Goal: Task Accomplishment & Management: Use online tool/utility

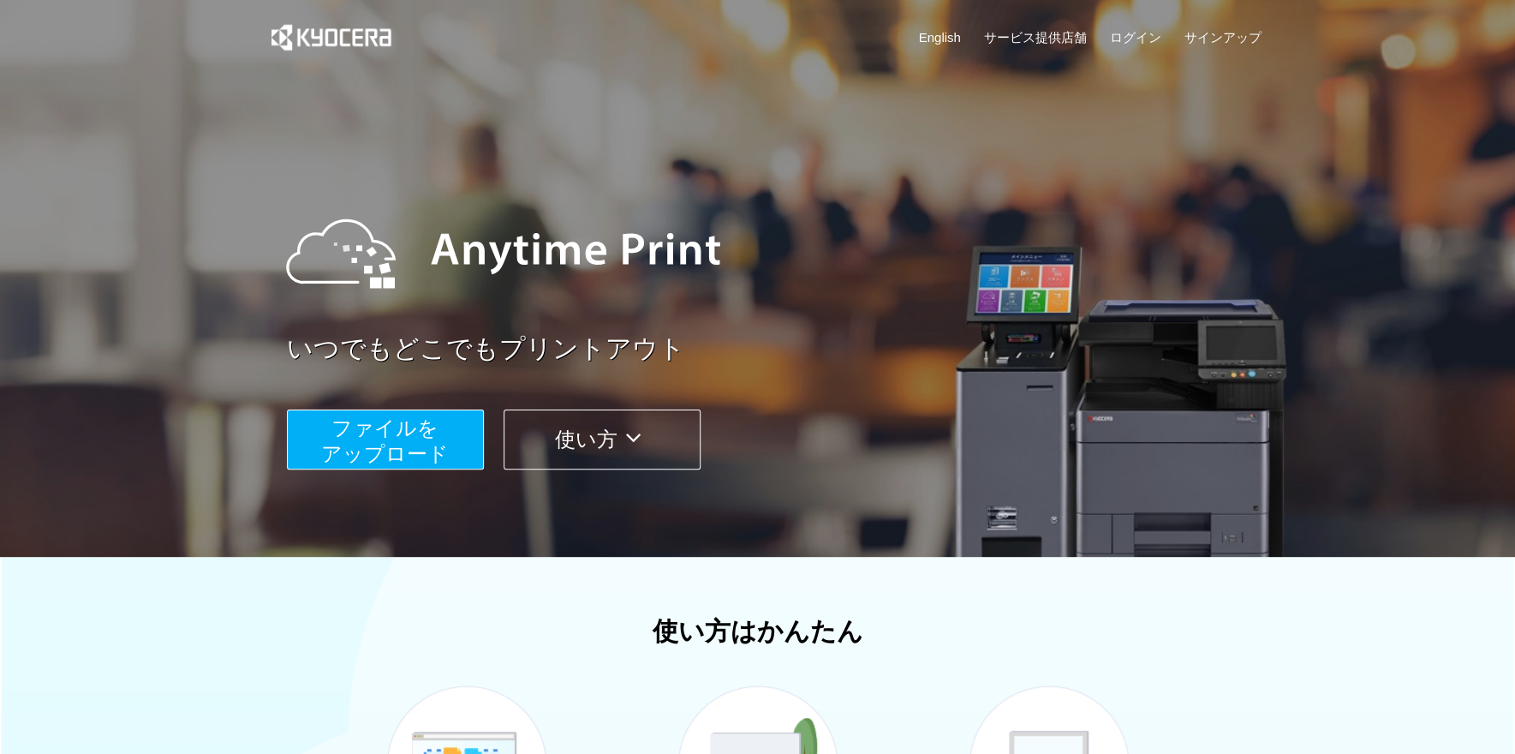
click at [439, 442] on span "ファイルを ​​アップロード" at bounding box center [385, 440] width 128 height 49
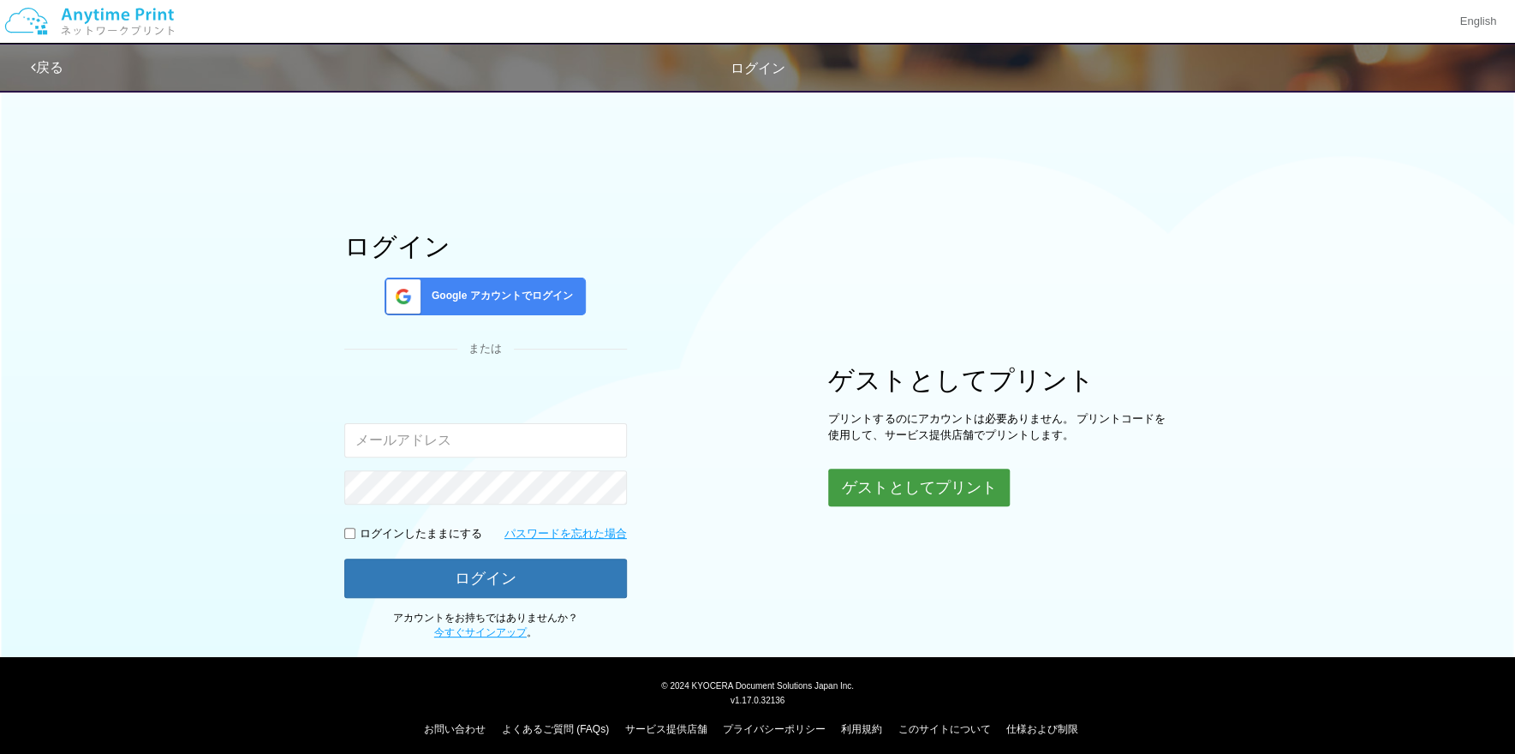
click at [1007, 488] on button "ゲストとしてプリント" at bounding box center [919, 487] width 182 height 38
click at [898, 487] on button "ゲストとしてプリント" at bounding box center [919, 487] width 182 height 38
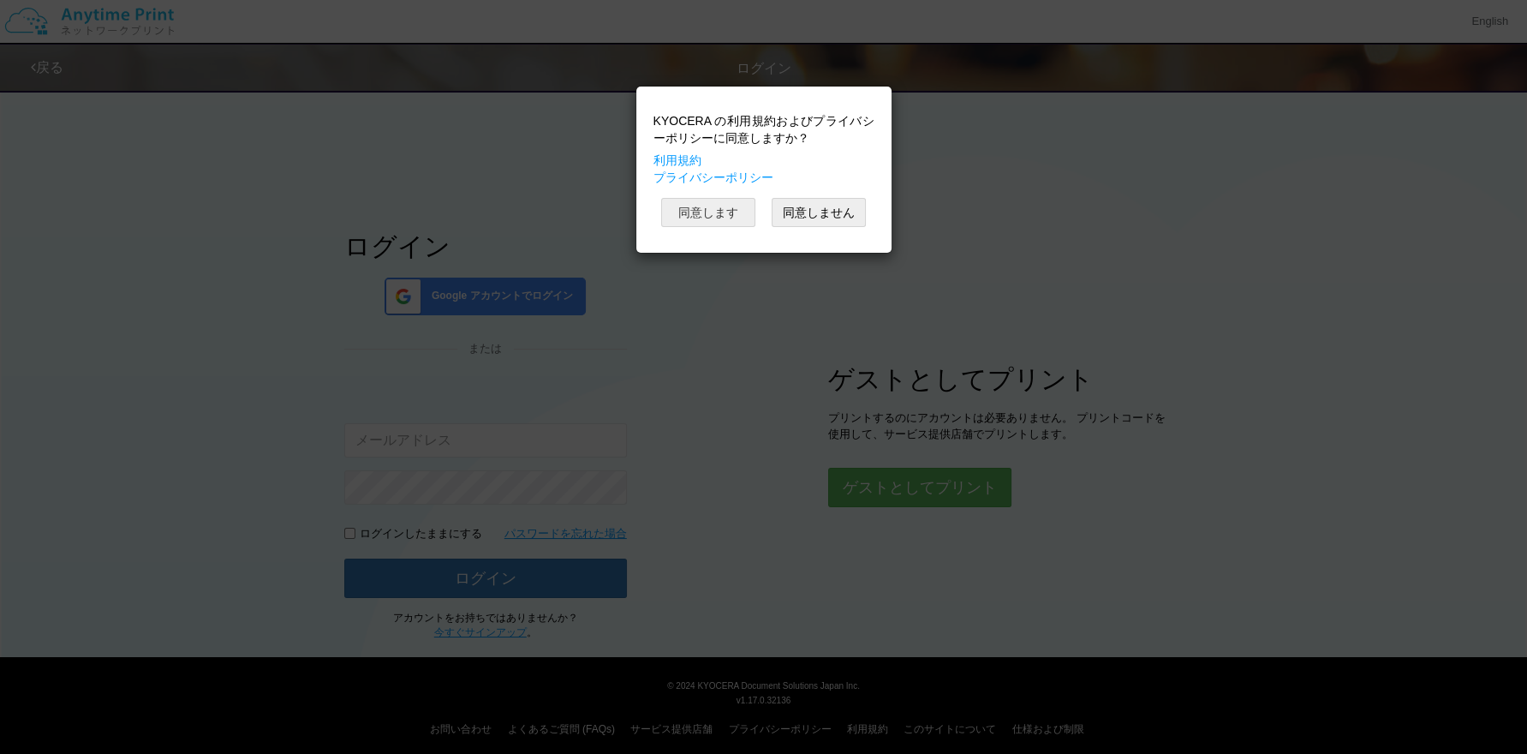
click at [690, 212] on button "同意します" at bounding box center [708, 212] width 94 height 29
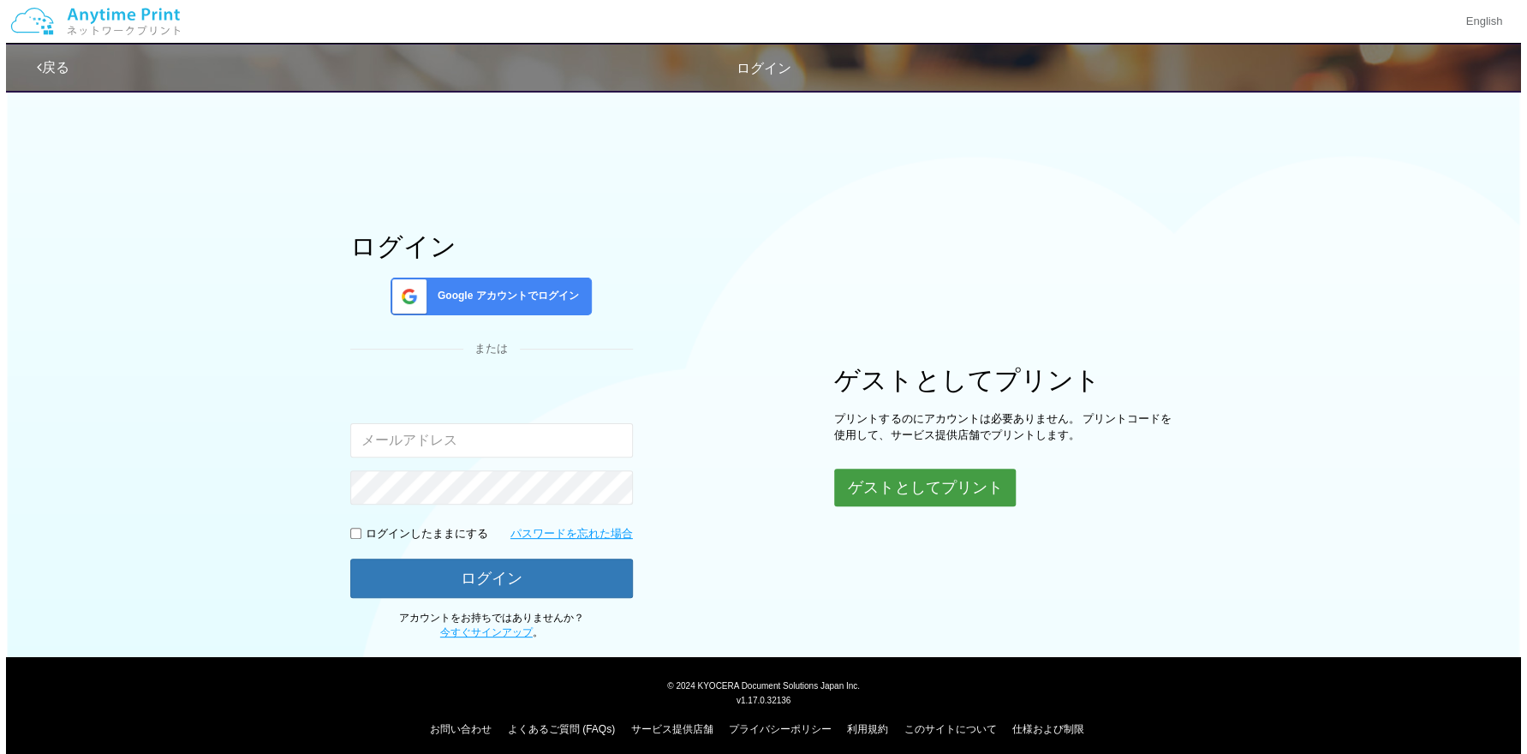
scroll to position [9, 0]
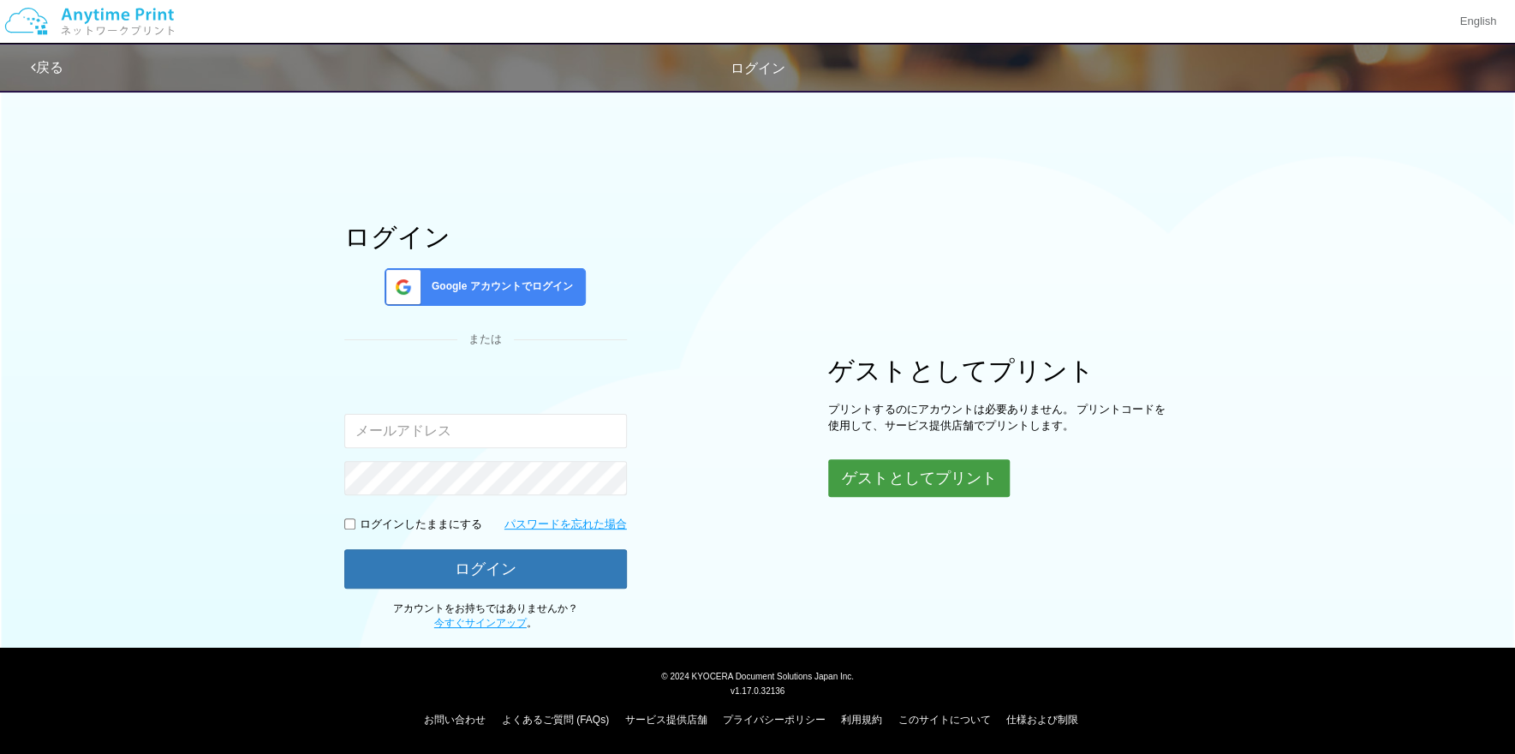
click at [951, 470] on button "ゲストとしてプリント" at bounding box center [919, 478] width 182 height 38
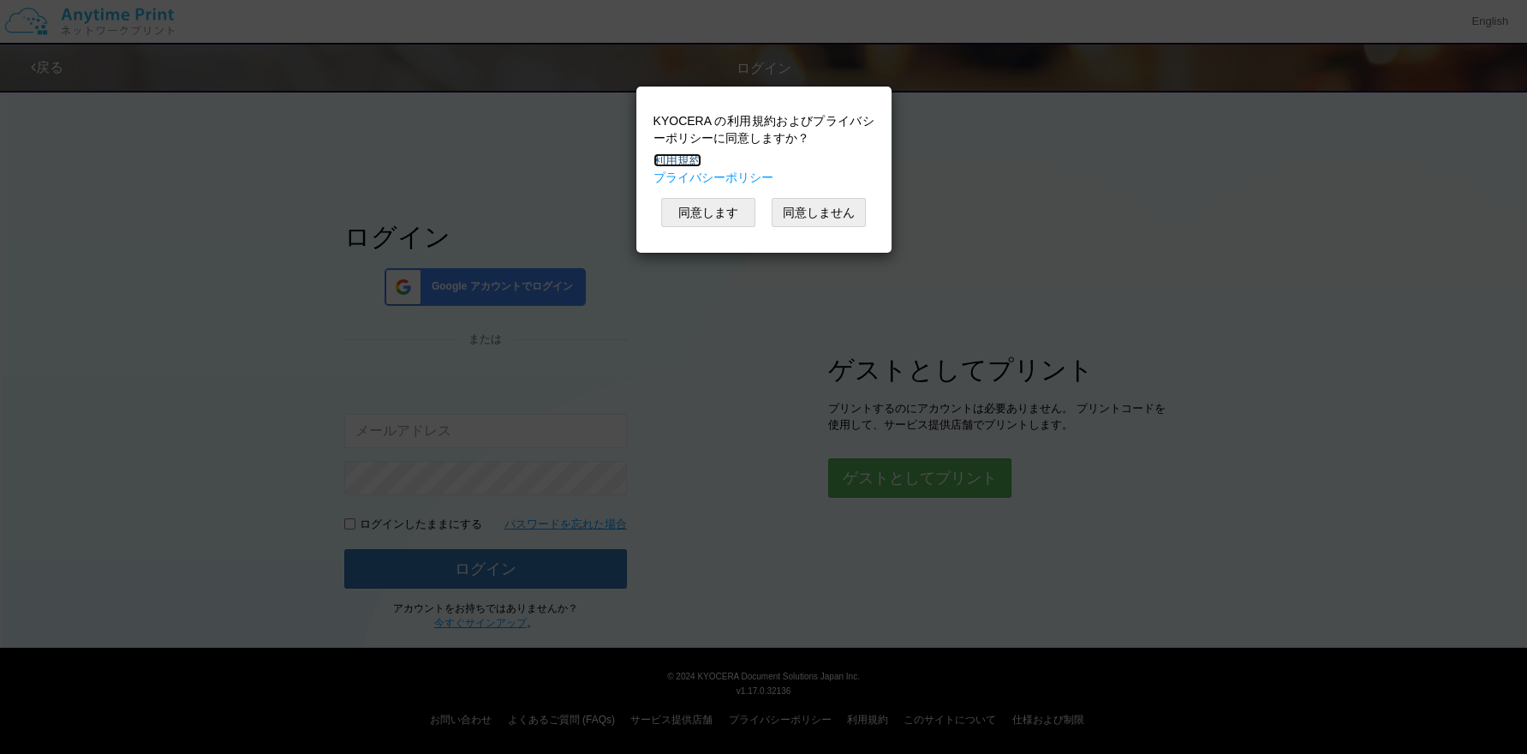
click at [688, 157] on link "利用規約" at bounding box center [677, 160] width 48 height 14
click at [695, 202] on button "同意します" at bounding box center [708, 212] width 94 height 29
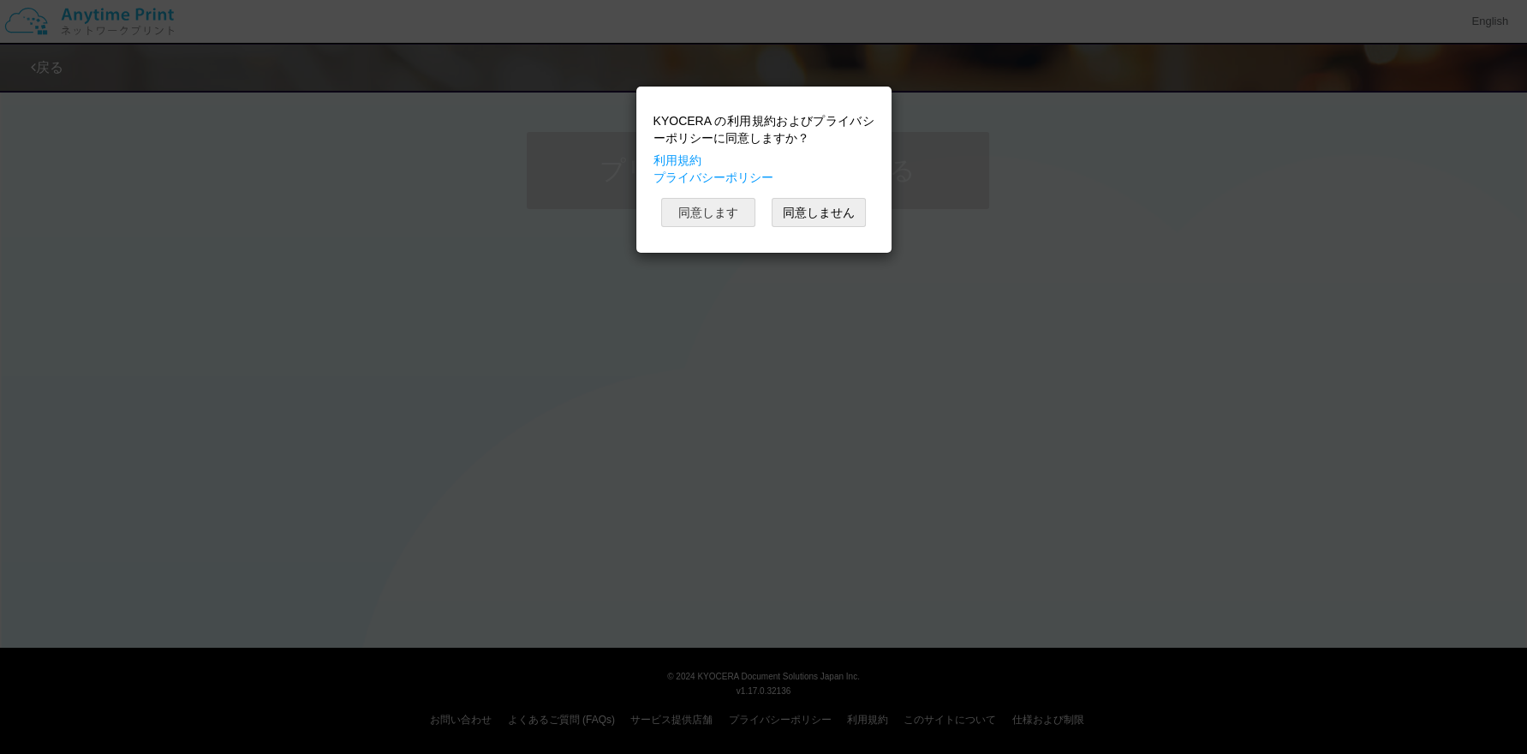
click at [692, 207] on button "同意します" at bounding box center [708, 212] width 94 height 29
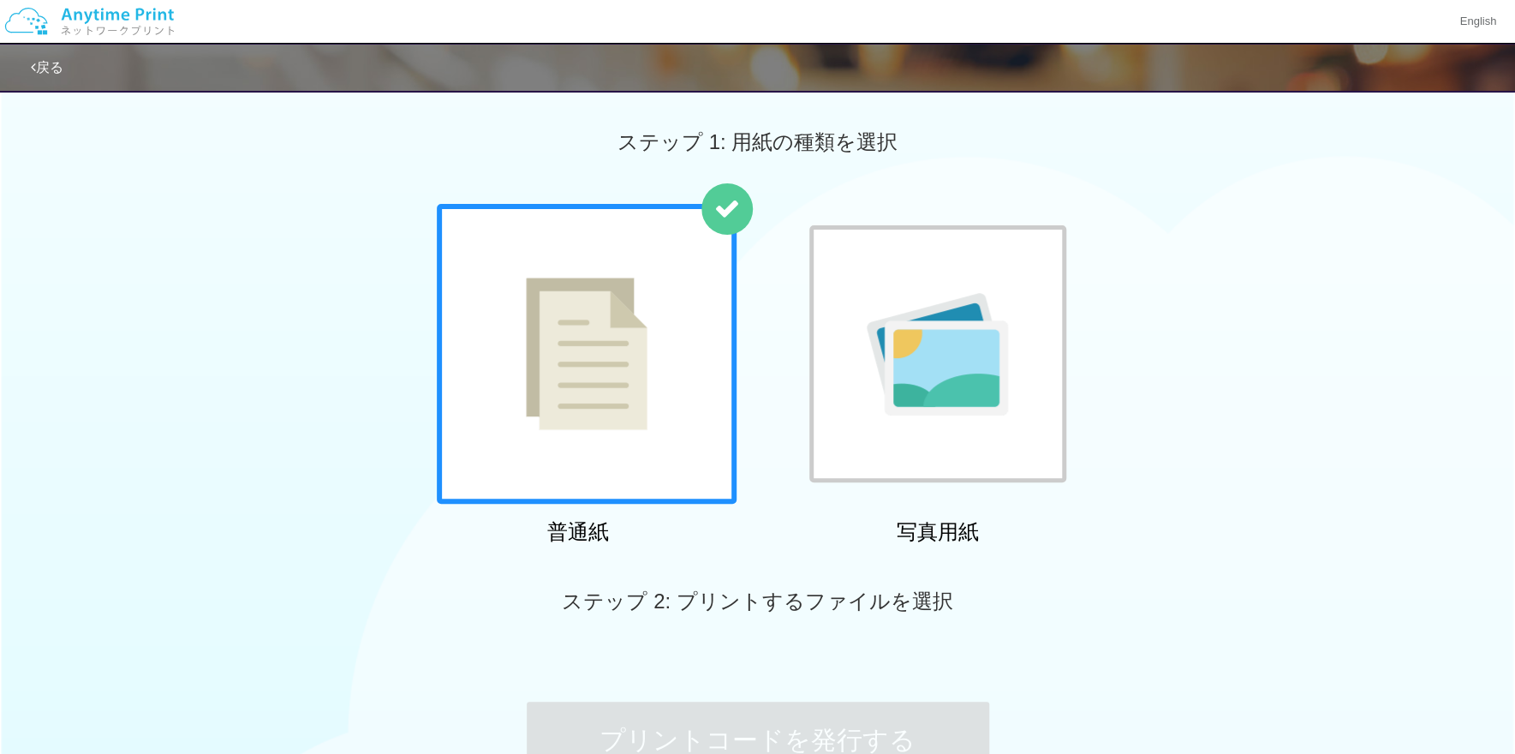
click at [939, 380] on div at bounding box center [937, 353] width 257 height 257
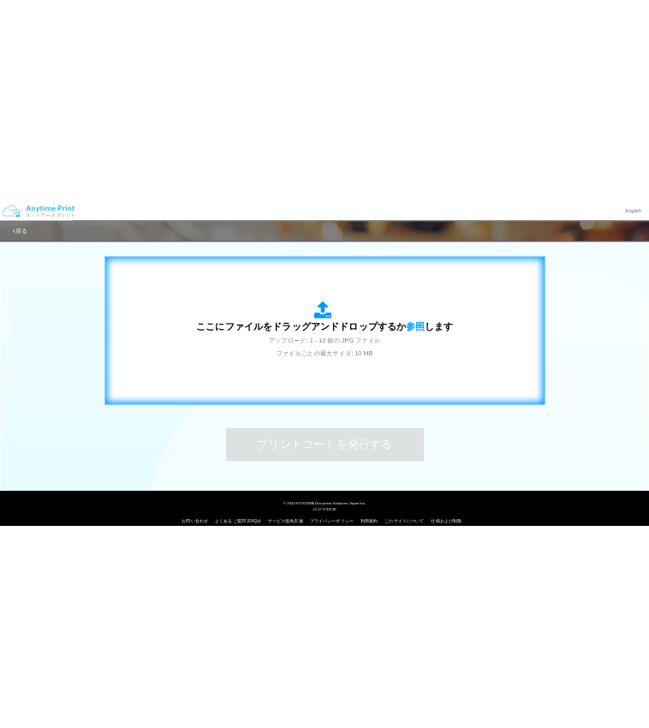
scroll to position [526, 0]
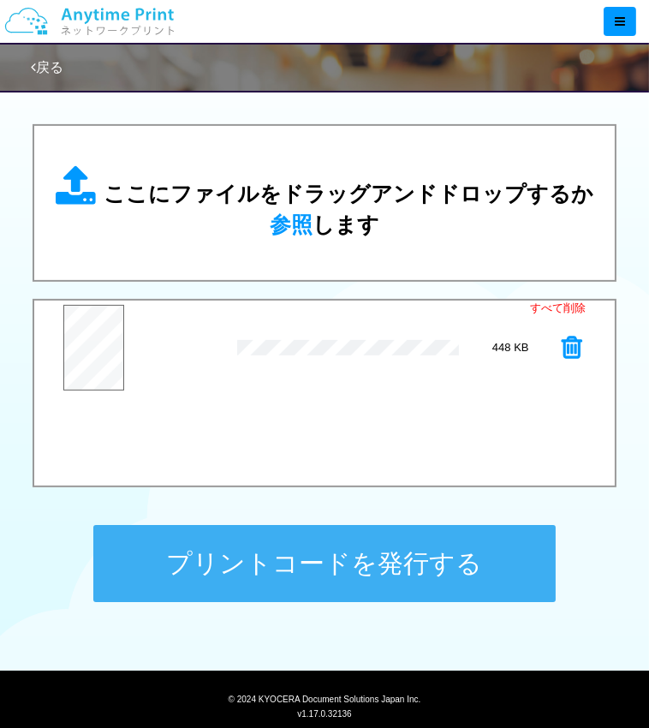
click at [379, 556] on button "プリントコードを発行する" at bounding box center [324, 563] width 462 height 77
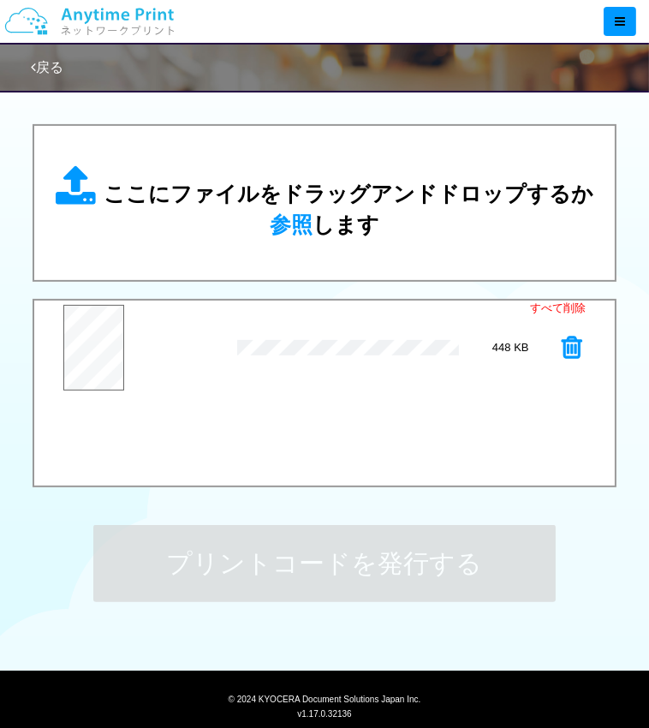
scroll to position [0, 0]
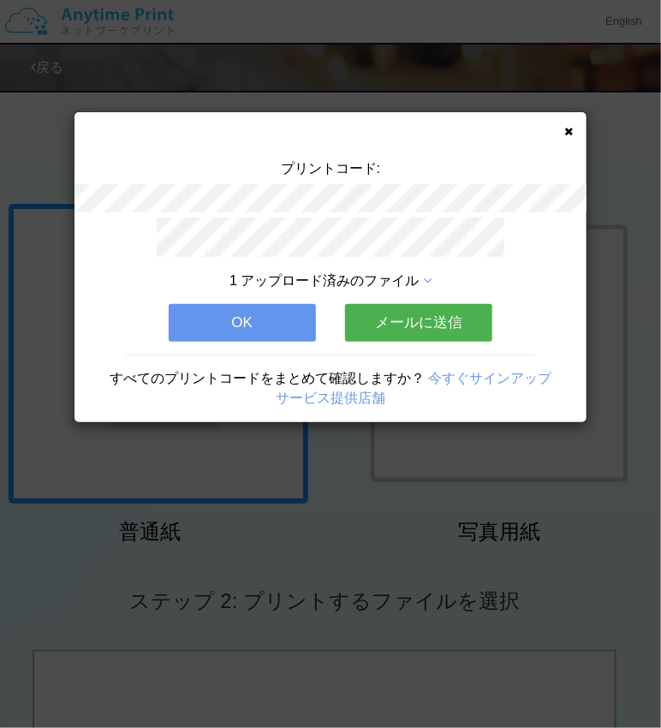
click at [415, 307] on button "メールに送信" at bounding box center [418, 323] width 147 height 38
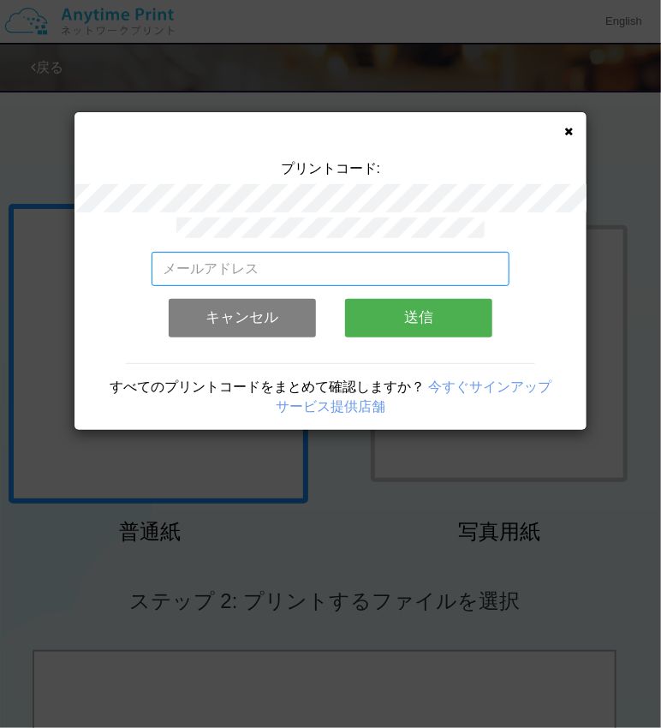
click at [282, 268] on input "email" at bounding box center [331, 269] width 359 height 34
type input "[PERSON_NAME][EMAIL_ADDRESS][PERSON_NAME][DOMAIN_NAME]"
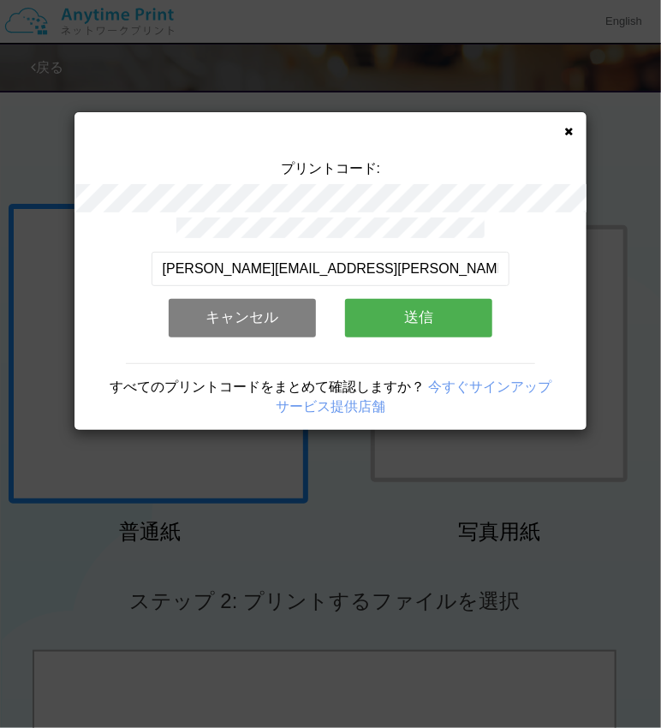
click at [382, 307] on button "送信" at bounding box center [418, 318] width 147 height 38
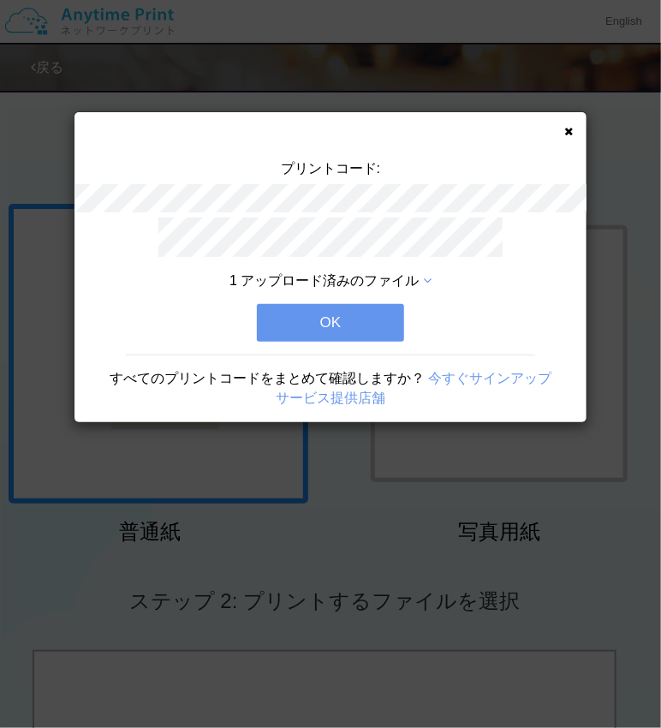
click at [360, 313] on button "OK" at bounding box center [330, 323] width 147 height 38
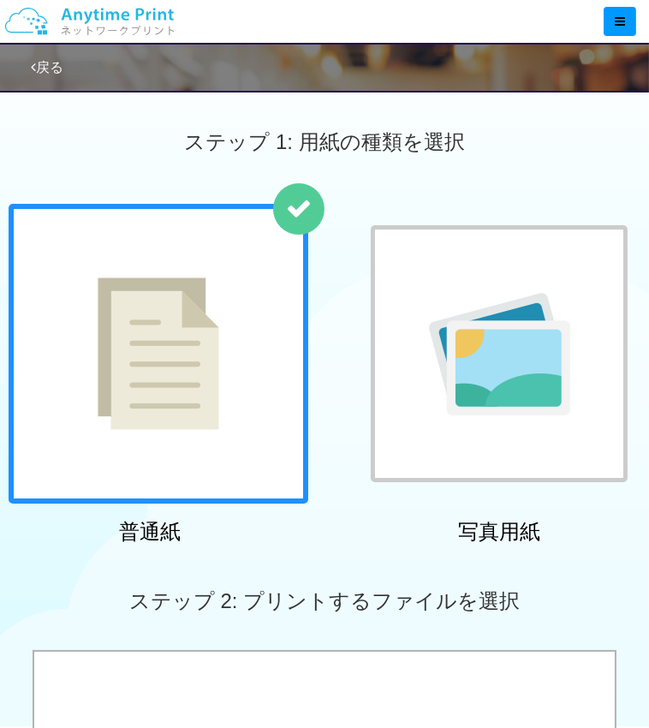
scroll to position [325, 0]
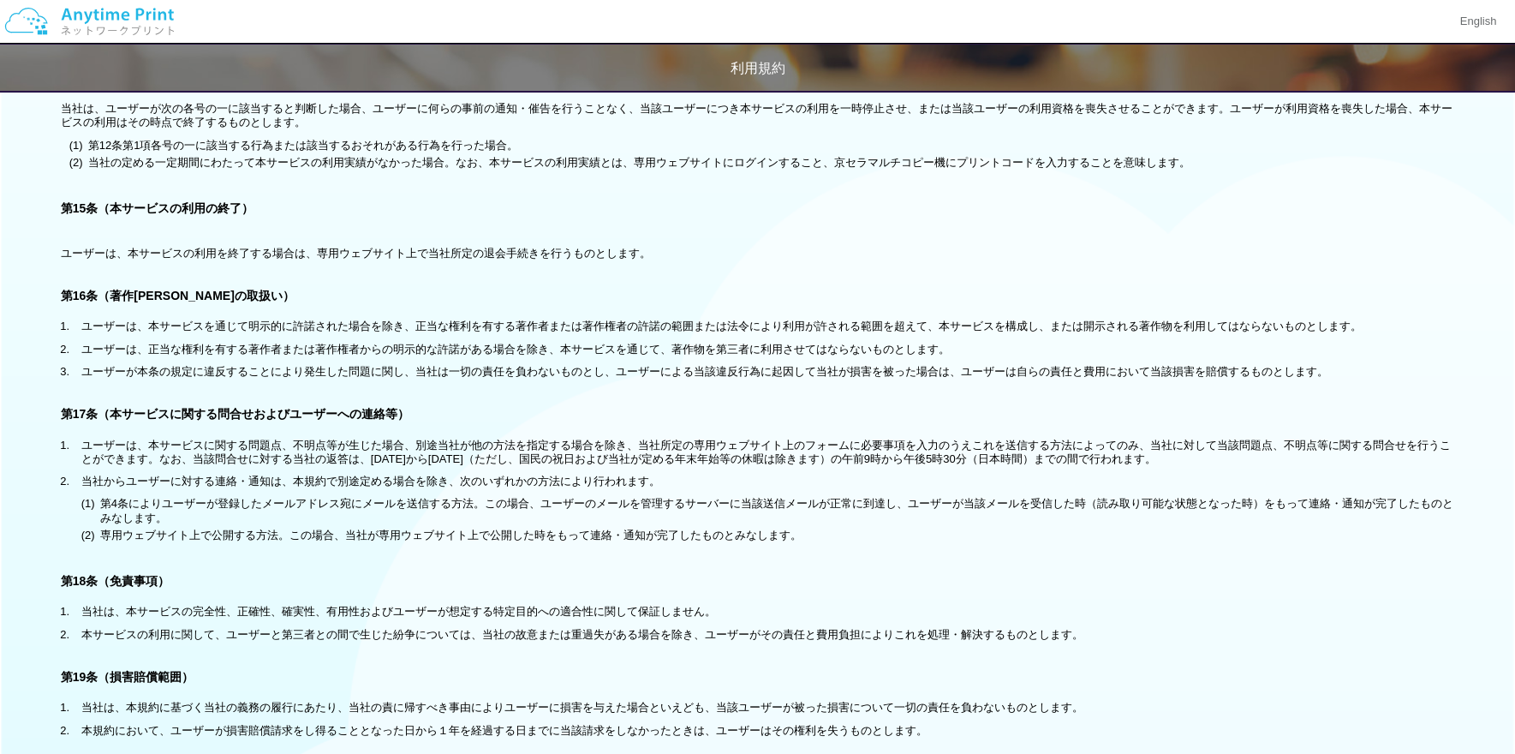
scroll to position [3058, 0]
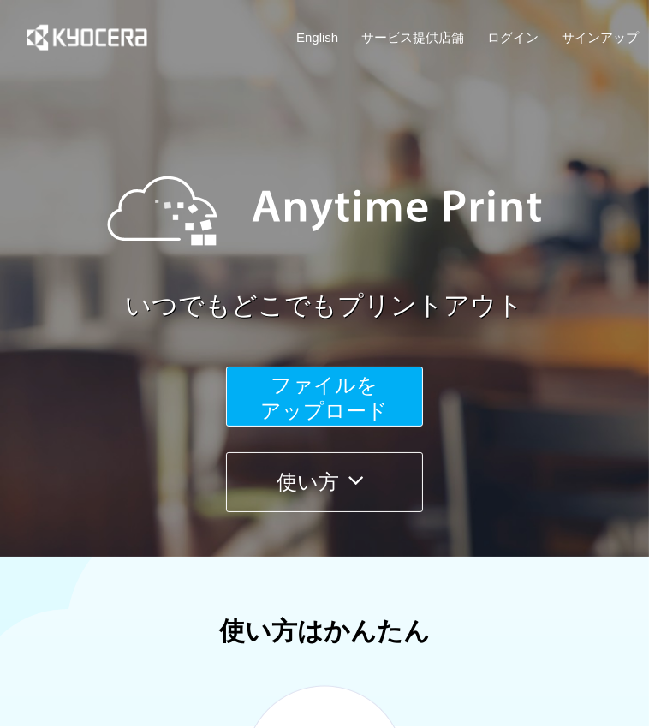
click at [308, 392] on span "ファイルを ​​アップロード" at bounding box center [325, 397] width 128 height 49
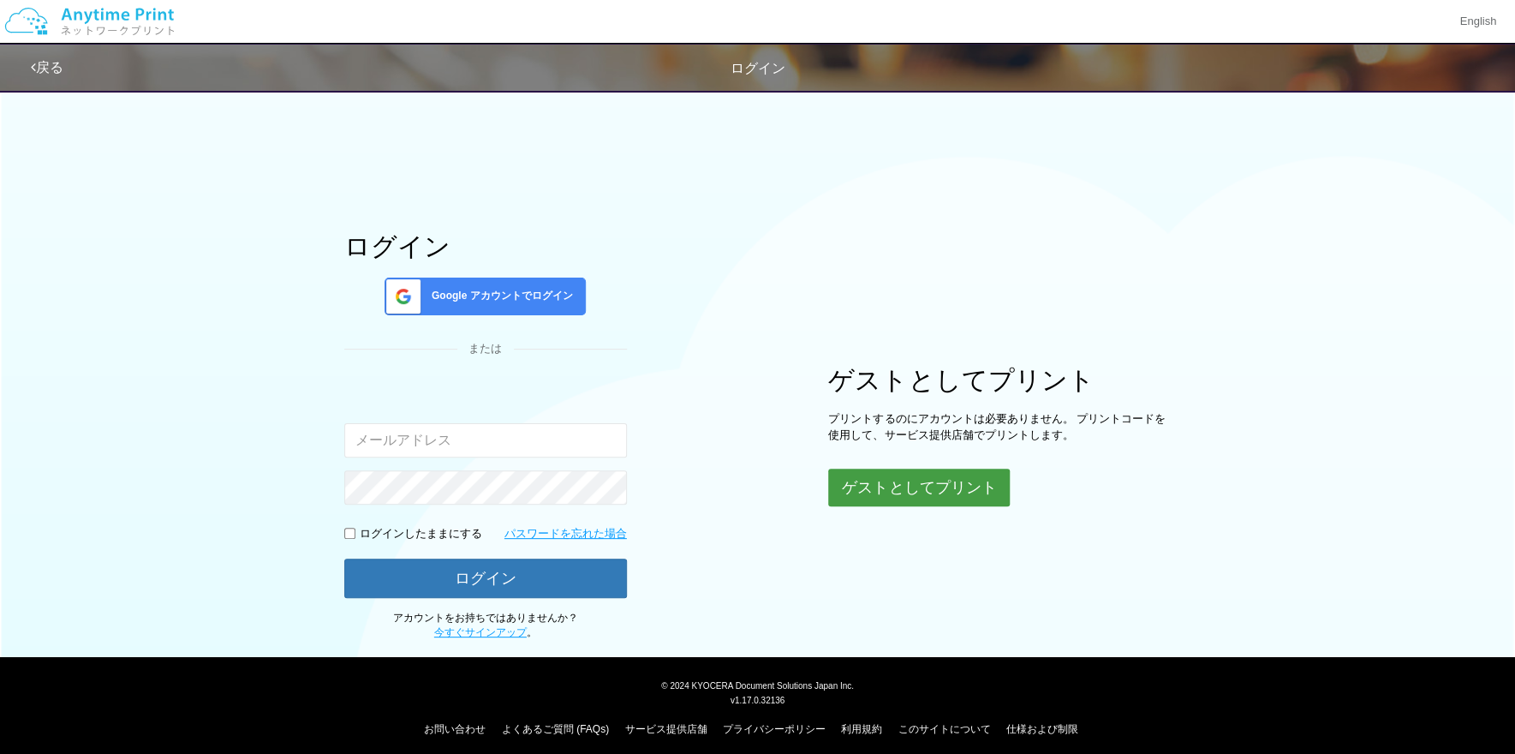
click at [648, 492] on button "ゲストとしてプリント" at bounding box center [919, 487] width 182 height 38
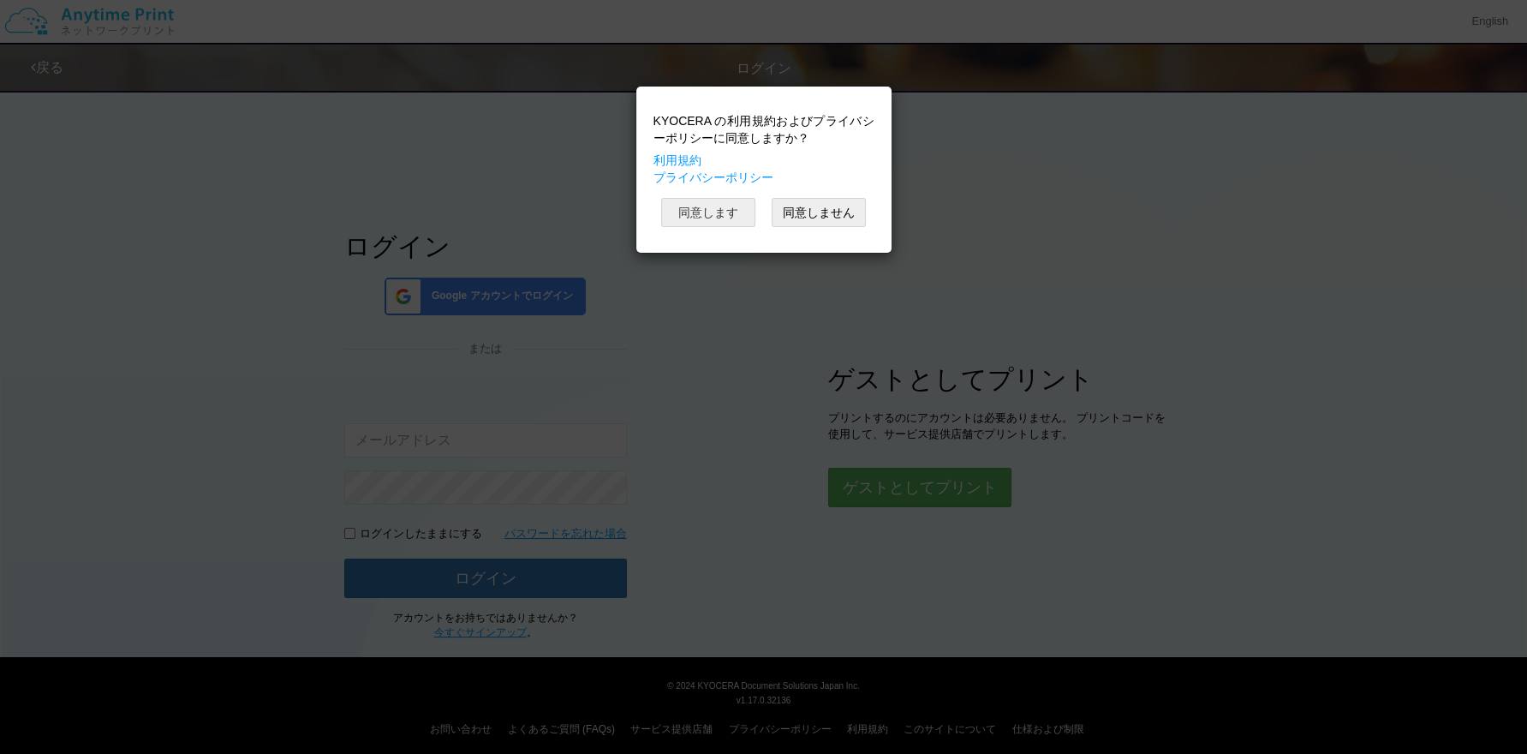
click at [648, 209] on button "同意します" at bounding box center [708, 212] width 94 height 29
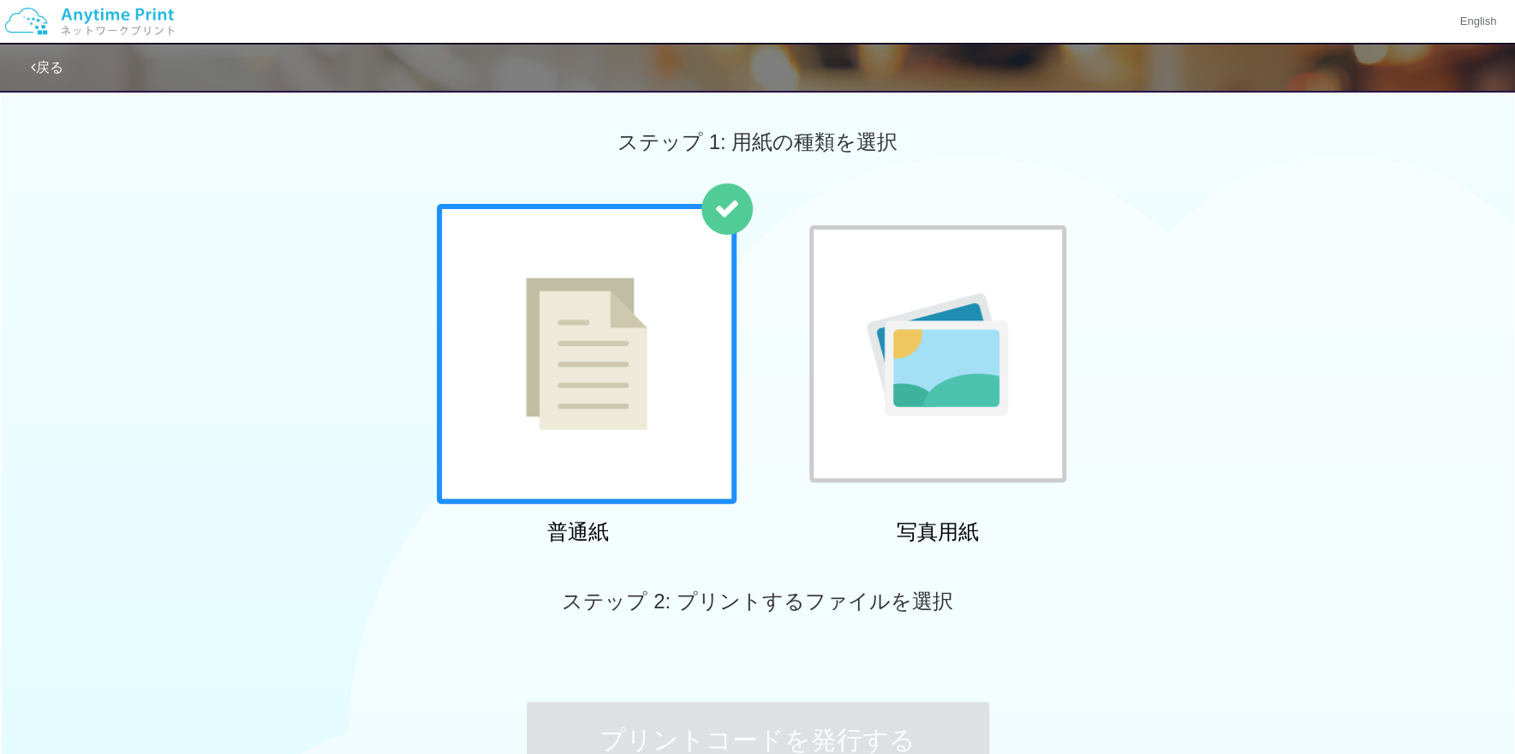
click at [648, 364] on div at bounding box center [937, 353] width 257 height 257
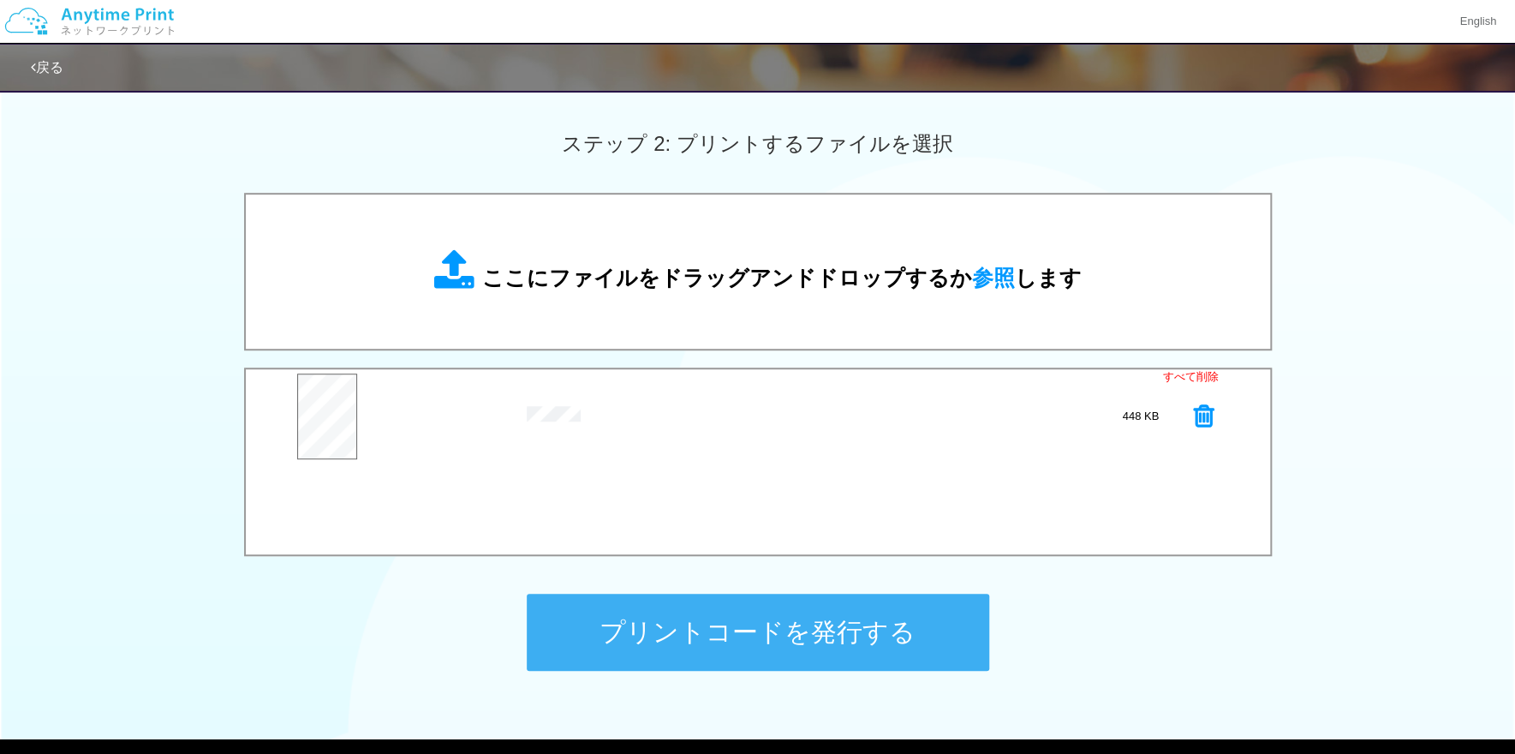
scroll to position [548, 0]
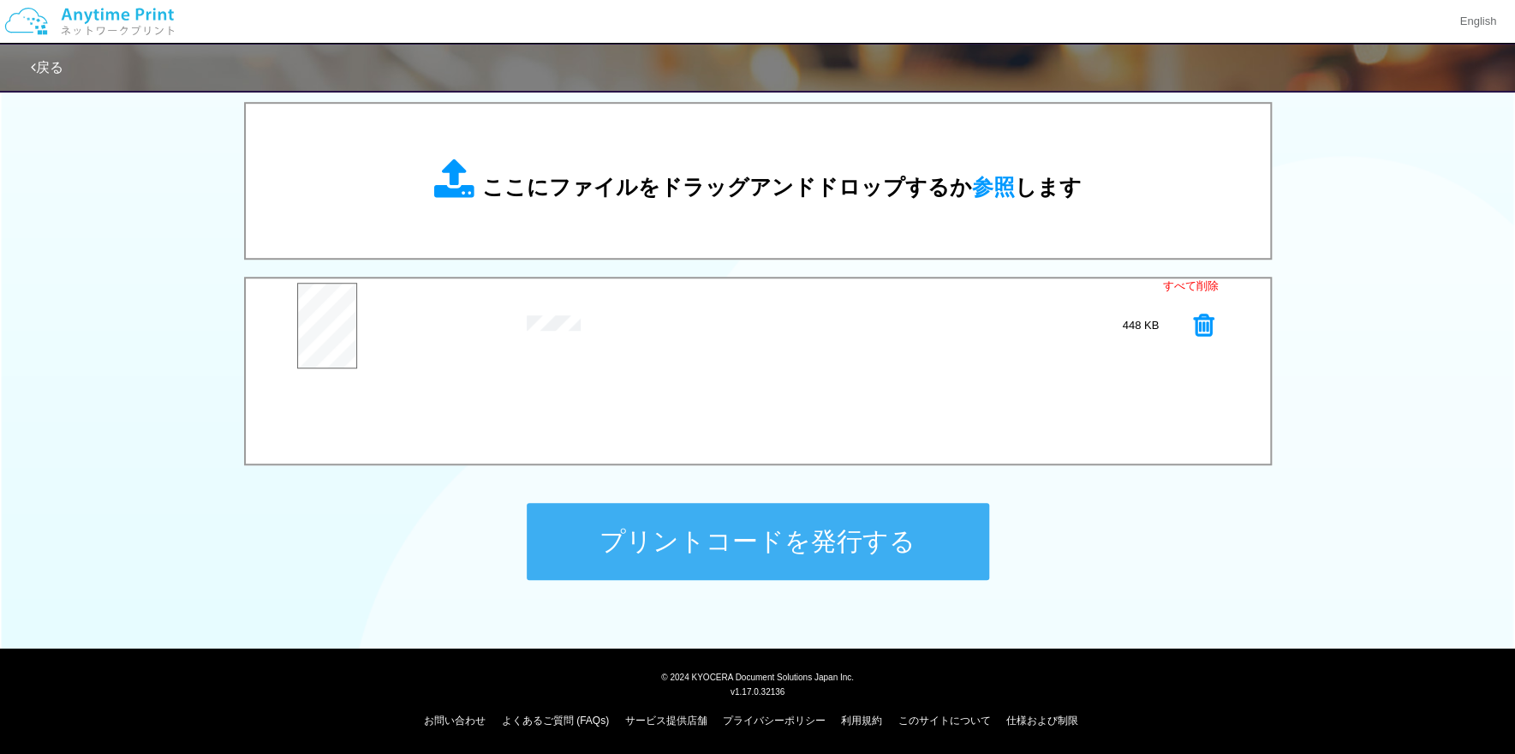
click at [648, 542] on button "プリントコードを発行する" at bounding box center [758, 541] width 462 height 77
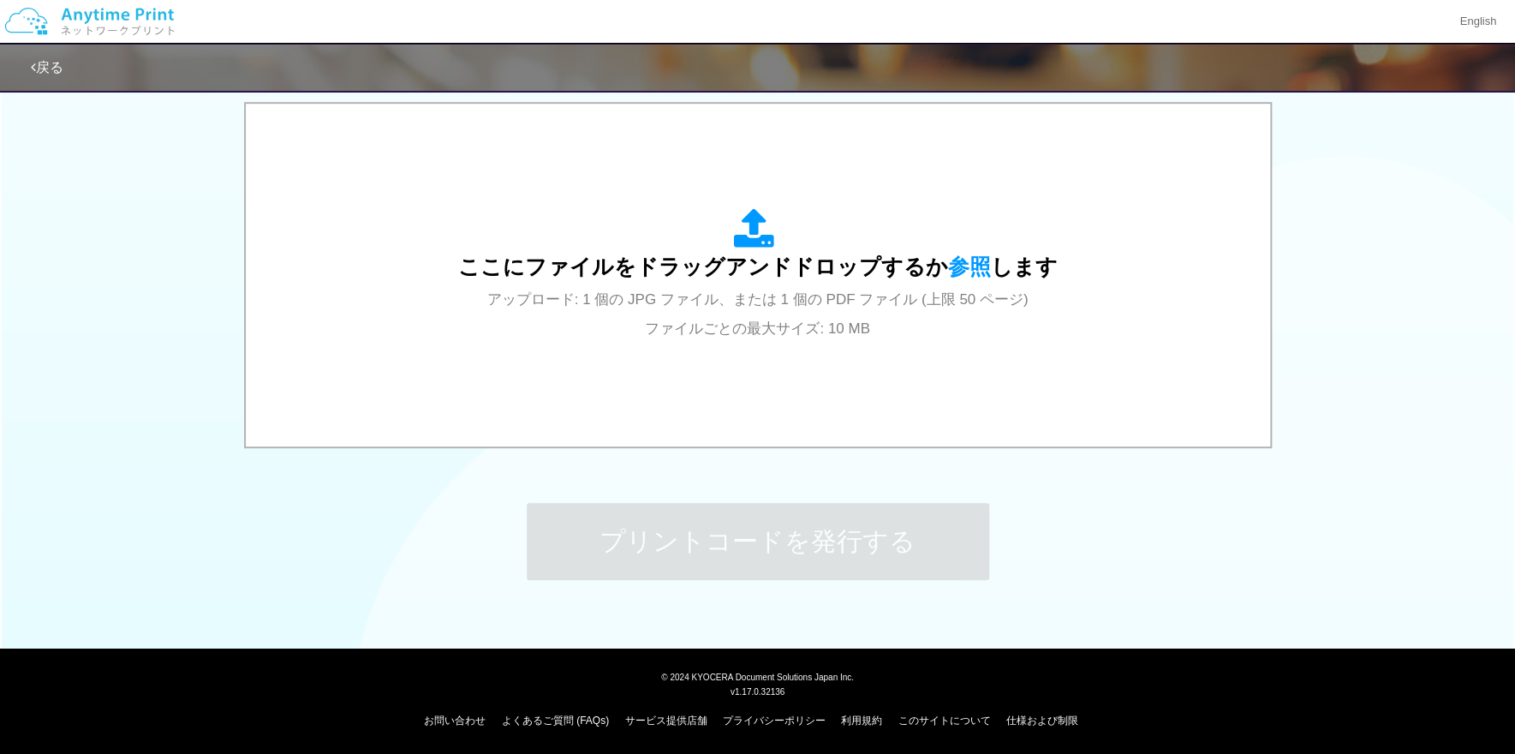
scroll to position [0, 0]
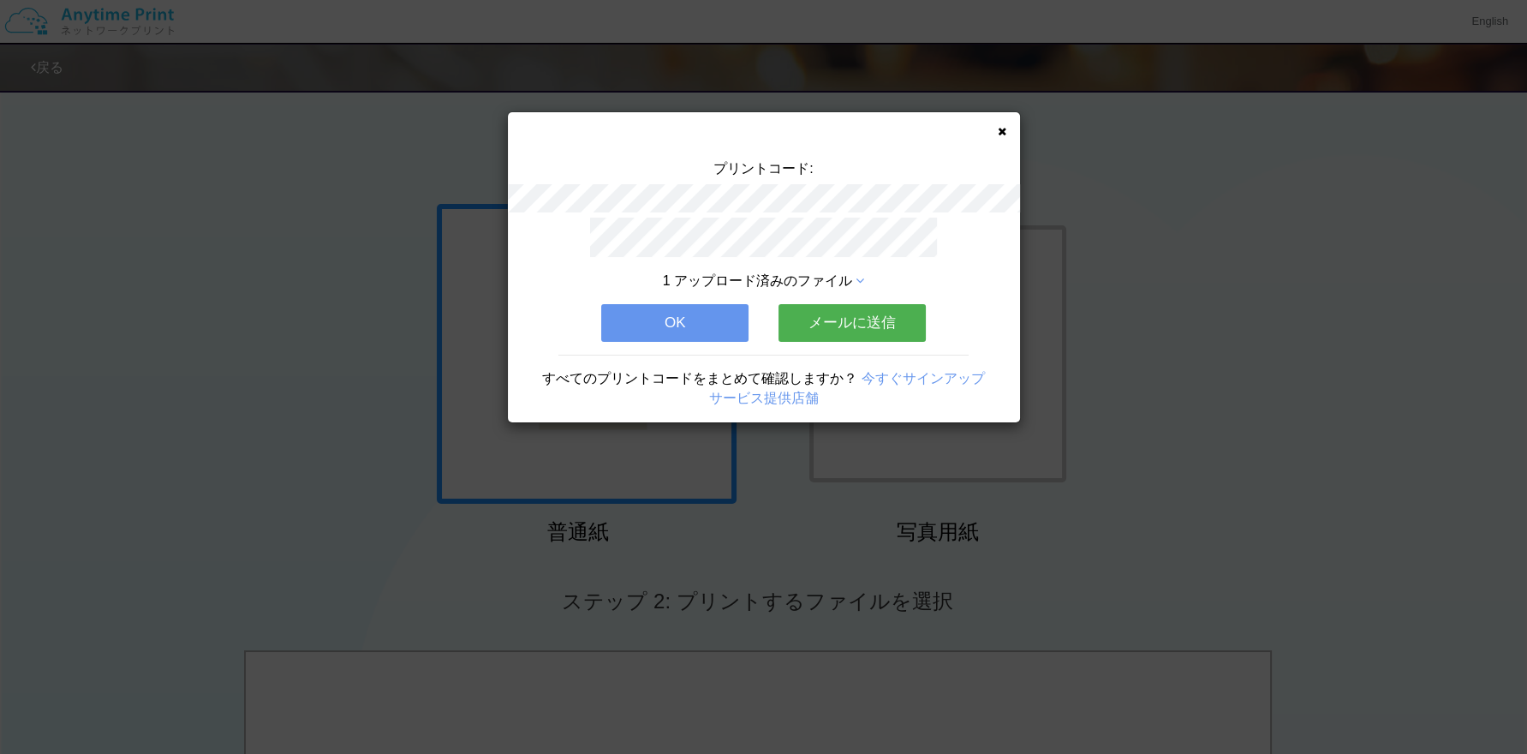
click at [648, 316] on button "メールに送信" at bounding box center [852, 323] width 147 height 38
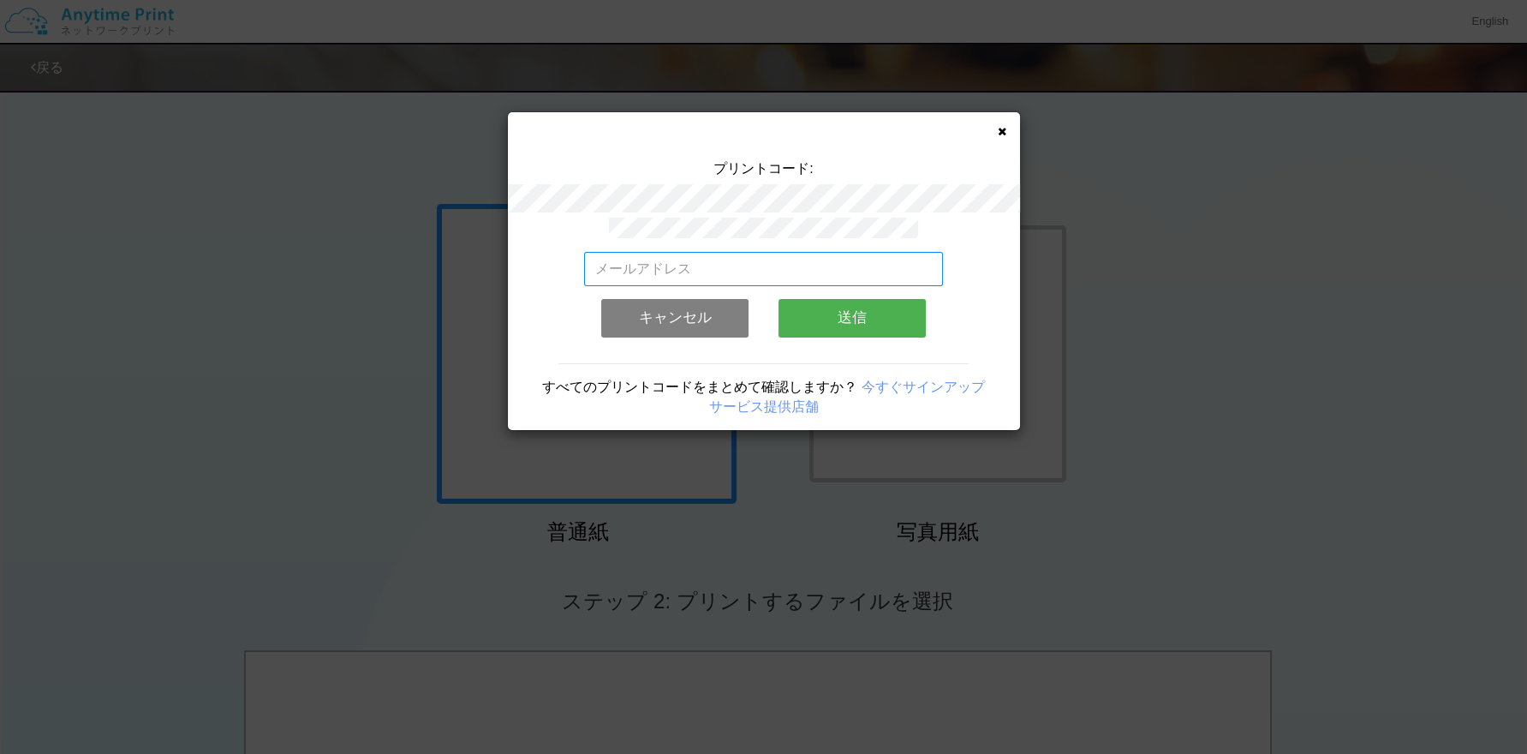
click at [648, 258] on input "email" at bounding box center [763, 269] width 359 height 34
type input "[PERSON_NAME][EMAIL_ADDRESS][PERSON_NAME][DOMAIN_NAME]"
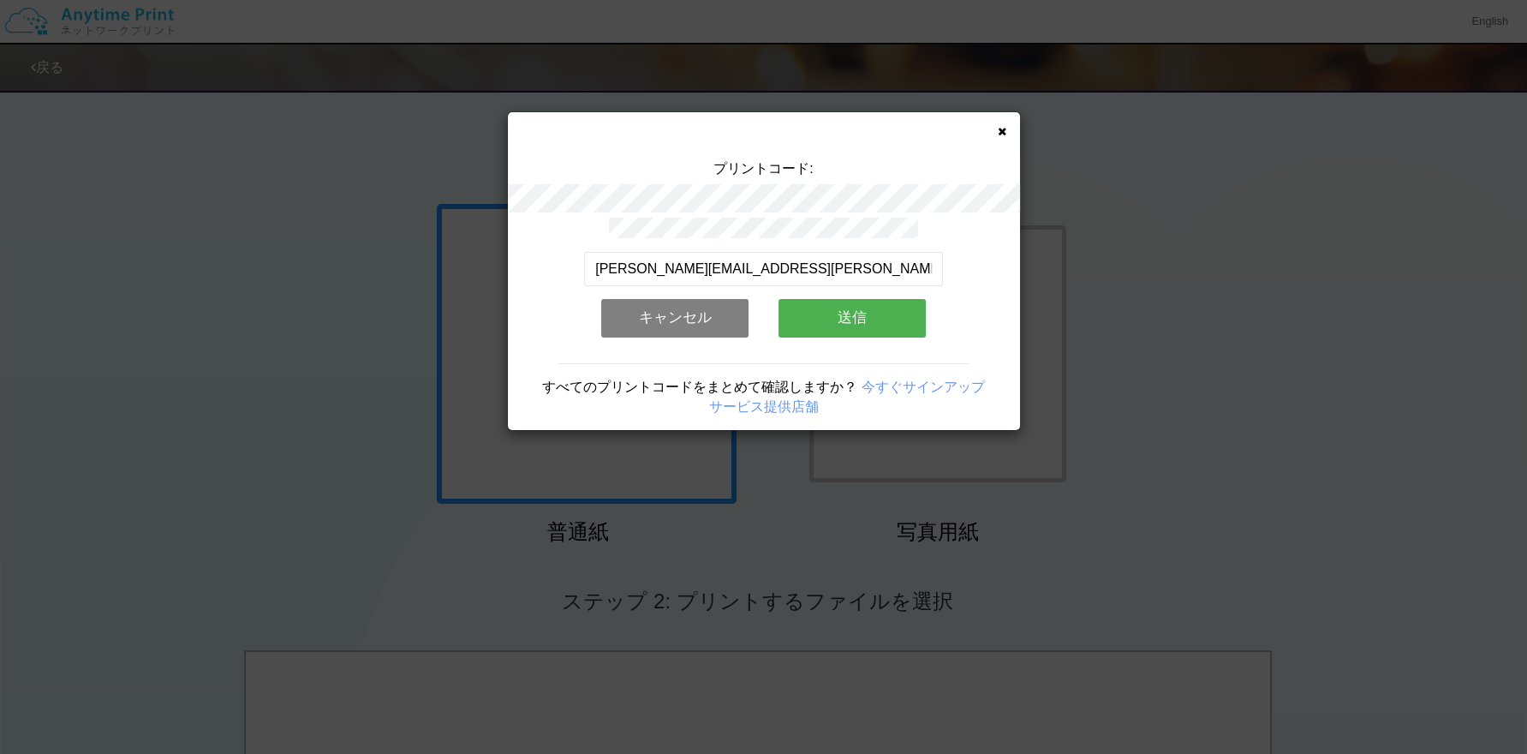
click at [648, 317] on button "送信" at bounding box center [852, 318] width 147 height 38
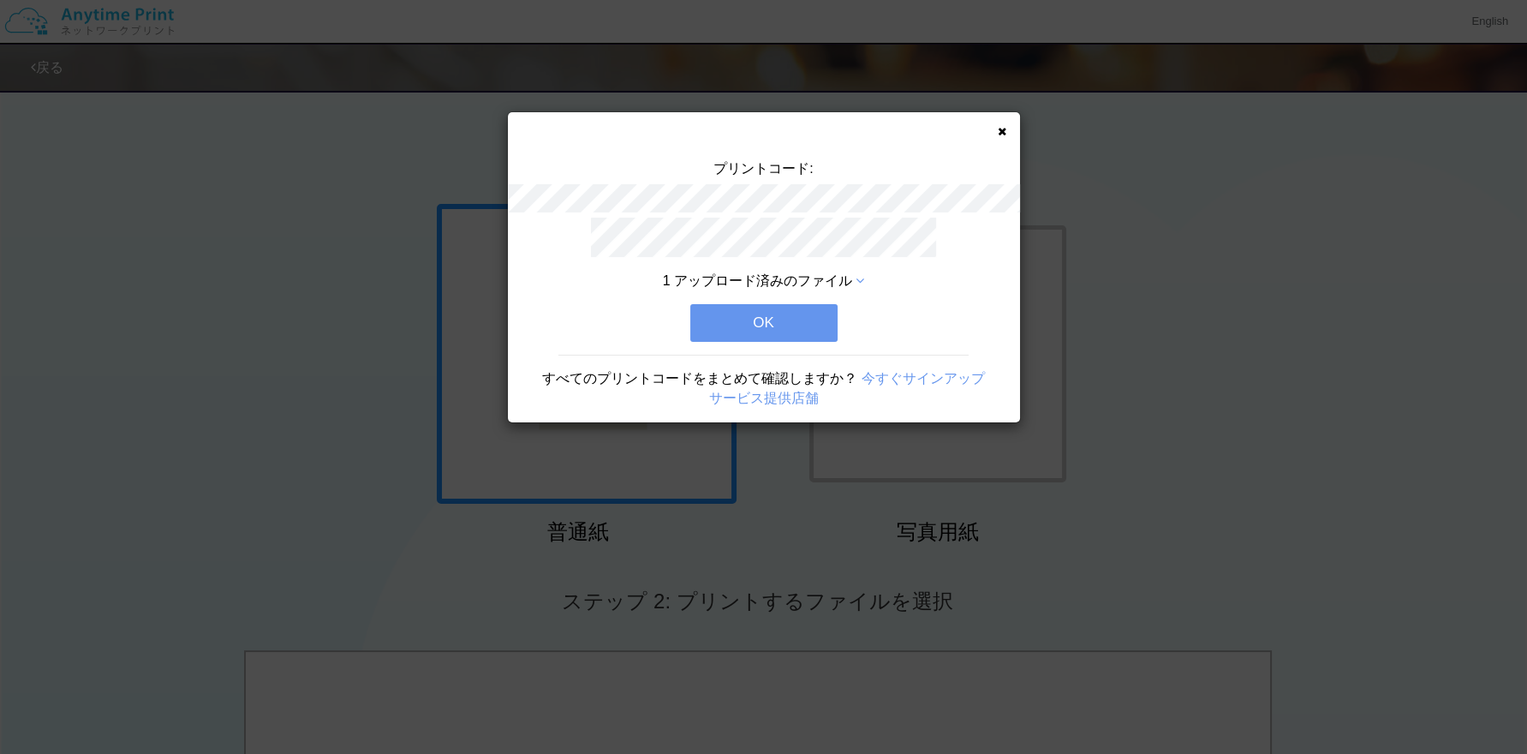
click at [648, 315] on button "OK" at bounding box center [763, 323] width 147 height 38
